Goal: Communication & Community: Answer question/provide support

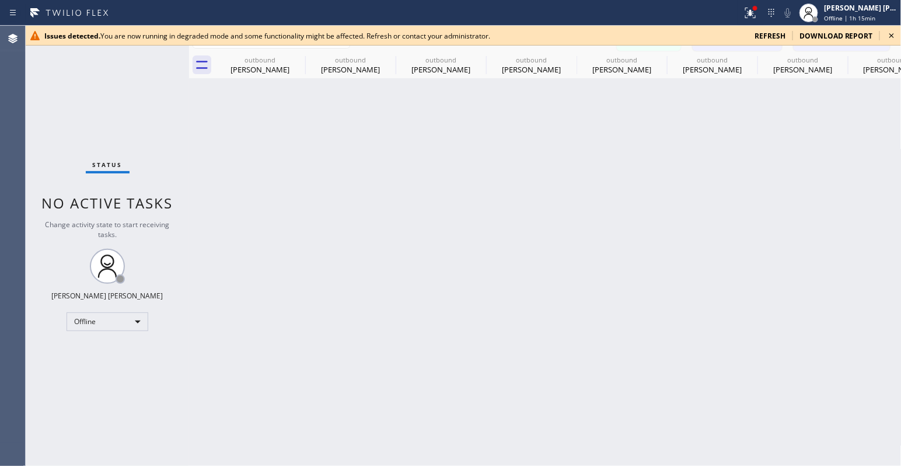
click at [785, 372] on div "Back to Dashboard Change Sender ID Customers Technicians SA [PERSON_NAME] [DATE…" at bounding box center [545, 246] width 712 height 440
click at [775, 38] on span "refresh" at bounding box center [769, 36] width 31 height 10
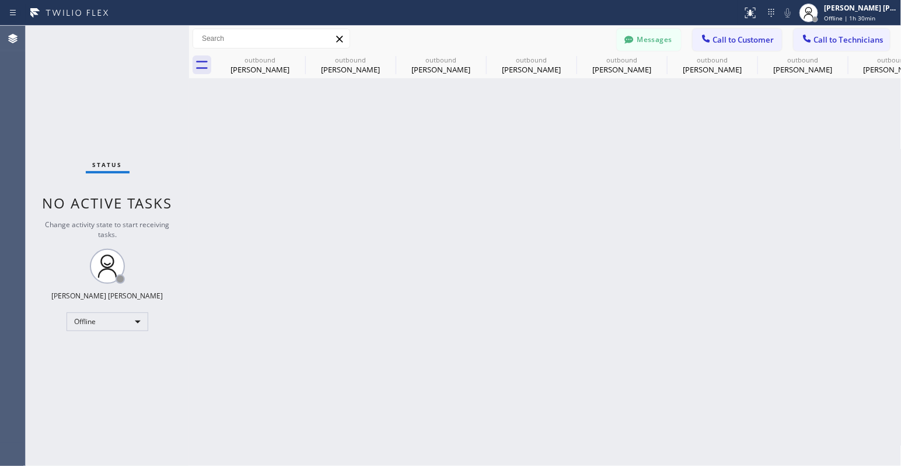
click at [685, 205] on div "Back to Dashboard Change Sender ID Customers Technicians SA [PERSON_NAME] [DATE…" at bounding box center [545, 246] width 712 height 440
click at [135, 319] on div "Offline" at bounding box center [108, 321] width 82 height 19
click at [106, 355] on li "Available" at bounding box center [106, 352] width 79 height 14
click at [730, 37] on span "Call to Customer" at bounding box center [743, 39] width 61 height 11
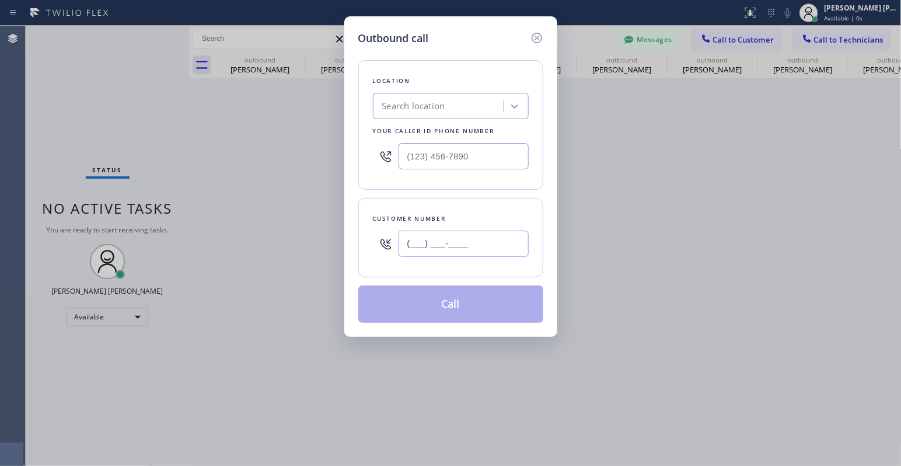
click at [467, 243] on input "(___) ___-____" at bounding box center [463, 243] width 130 height 26
paste input "562) 501-8595"
type input "(562) 501-8595"
click at [416, 107] on div "Search location" at bounding box center [413, 106] width 63 height 13
type input "local trusted"
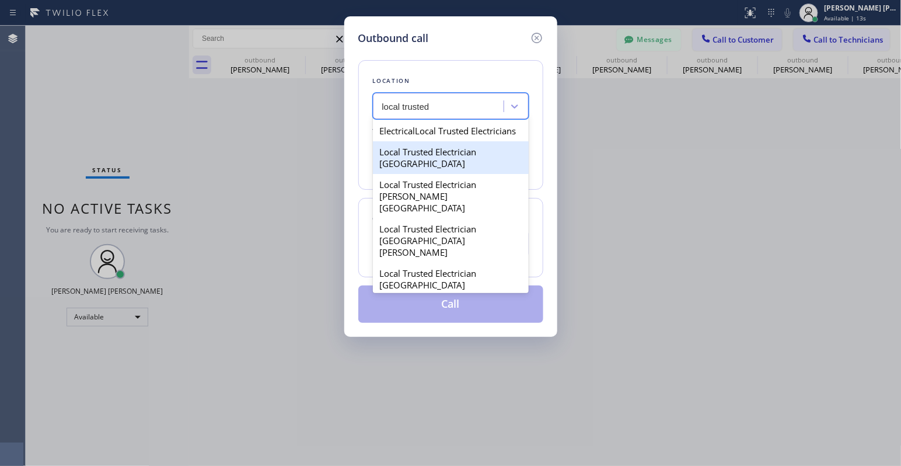
click at [439, 174] on div "Local Trusted Electrician Fremont" at bounding box center [451, 157] width 156 height 33
type input "(650) 456-0918"
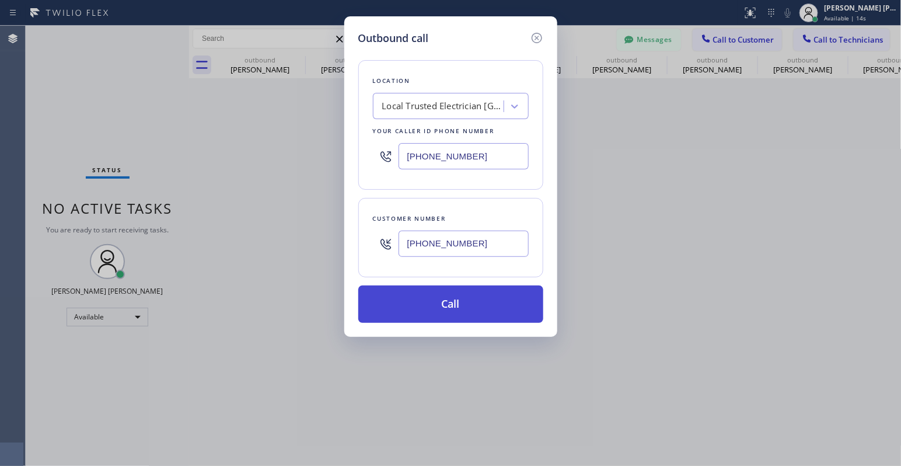
click at [429, 306] on button "Call" at bounding box center [450, 303] width 185 height 37
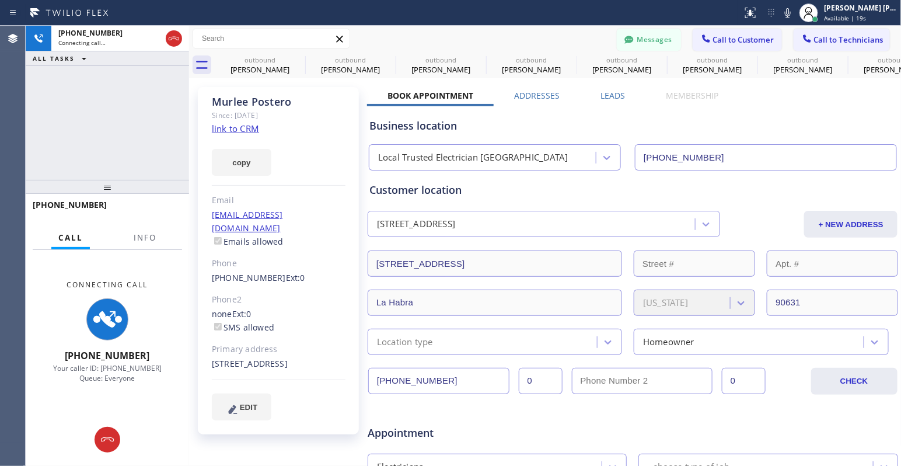
type input "(650) 456-0918"
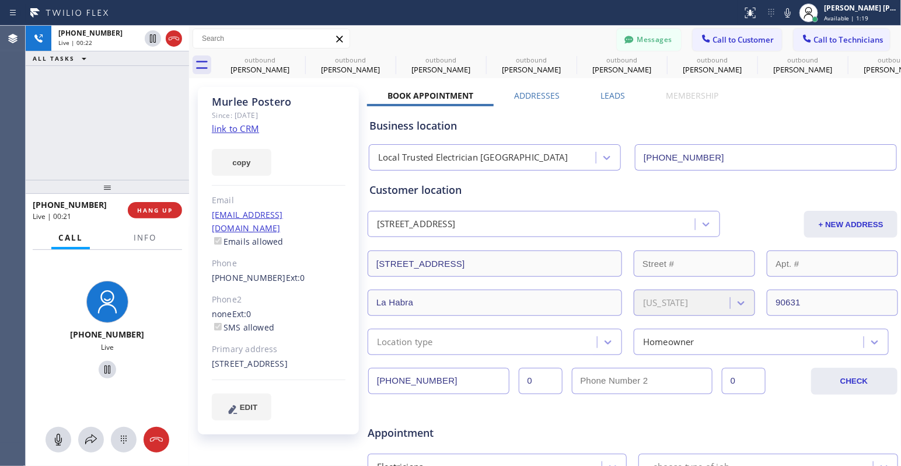
click at [123, 125] on div "+15625018595 Live | 00:22 ALL TASKS ALL TASKS ACTIVE TASKS TASKS IN WRAP UP" at bounding box center [107, 103] width 163 height 154
click at [100, 151] on div "+15625018595 Live | 00:40 ALL TASKS ALL TASKS ACTIVE TASKS TASKS IN WRAP UP" at bounding box center [107, 103] width 163 height 154
click at [113, 132] on div "+15625018595 Live | 00:42 ALL TASKS ALL TASKS ACTIVE TASKS TASKS IN WRAP UP" at bounding box center [107, 103] width 163 height 154
click at [159, 211] on span "HANG UP" at bounding box center [155, 210] width 36 height 8
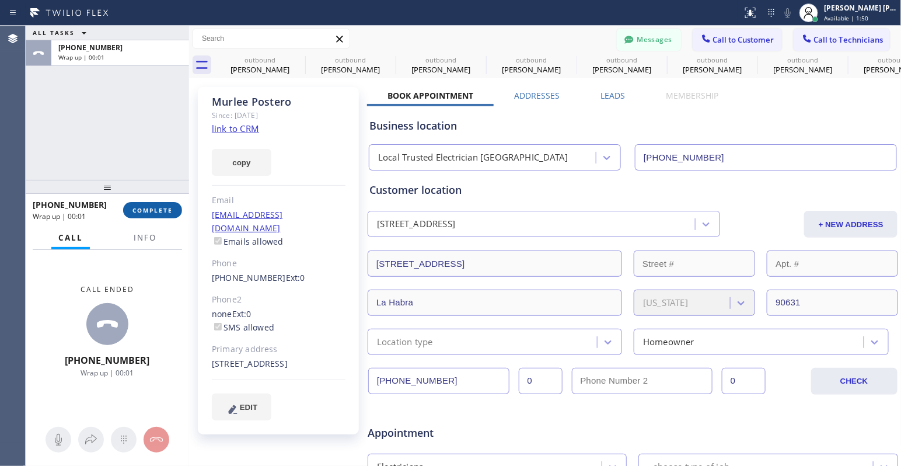
click at [145, 209] on span "COMPLETE" at bounding box center [152, 210] width 40 height 8
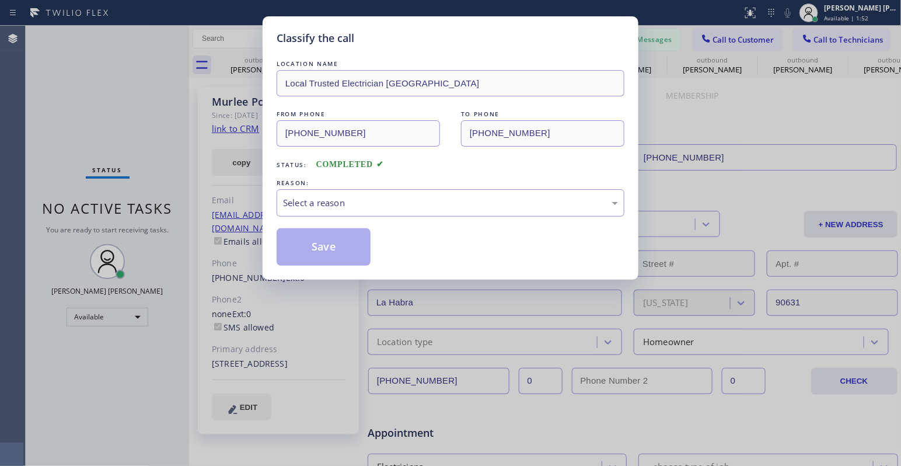
click at [414, 209] on div "Select a reason" at bounding box center [451, 202] width 348 height 27
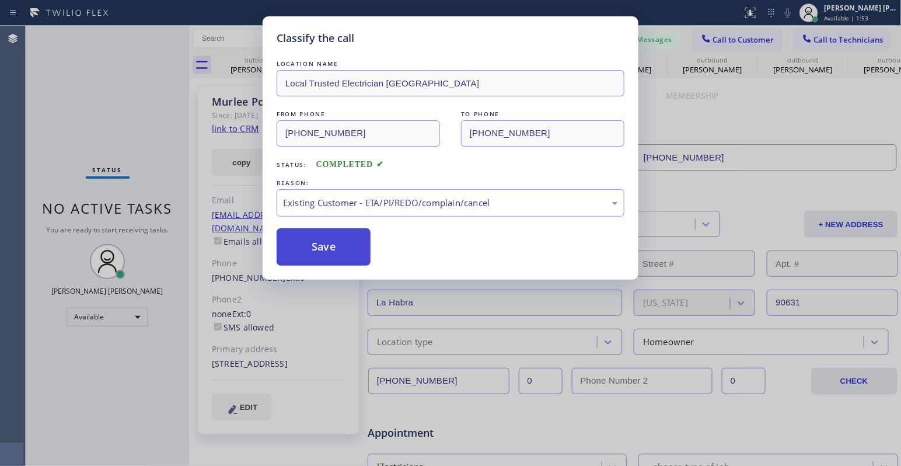
click at [343, 254] on button "Save" at bounding box center [324, 246] width 94 height 37
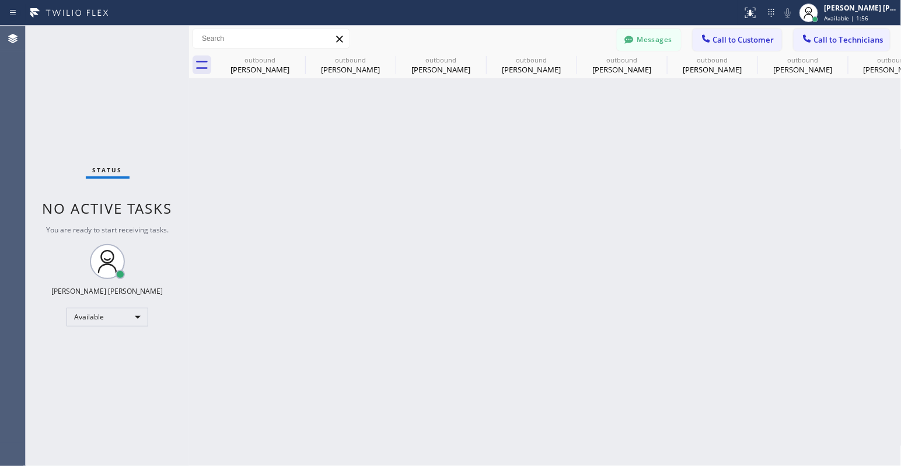
click at [322, 249] on div "Back to Dashboard Change Sender ID Customers Technicians SA [PERSON_NAME] [DATE…" at bounding box center [545, 246] width 712 height 440
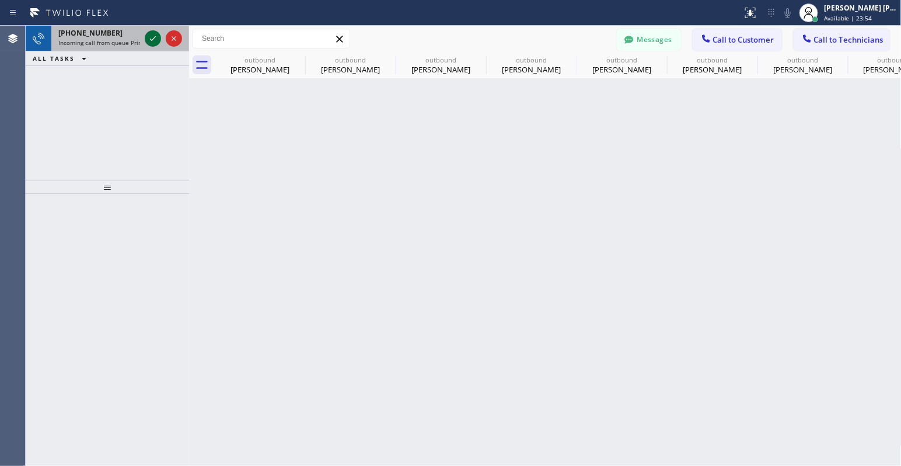
click at [146, 38] on icon at bounding box center [153, 39] width 14 height 14
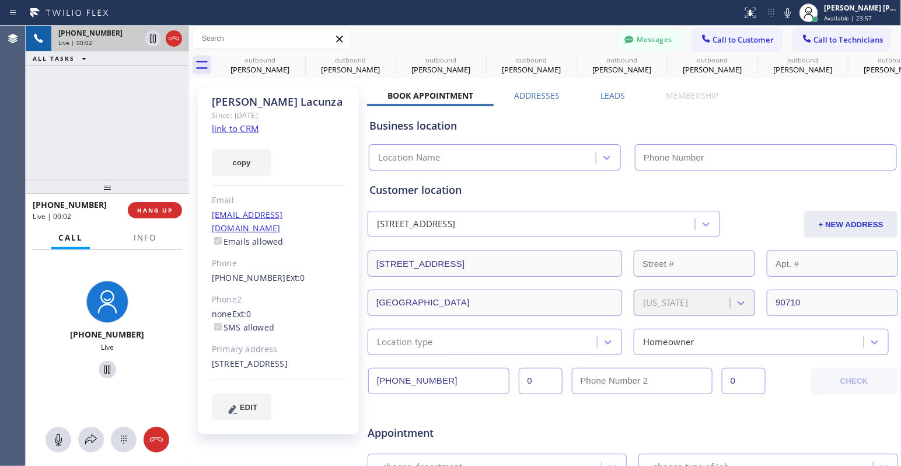
type input "(844) 760-2924"
click at [253, 132] on link "link to CRM" at bounding box center [235, 129] width 47 height 12
